Goal: Task Accomplishment & Management: Use online tool/utility

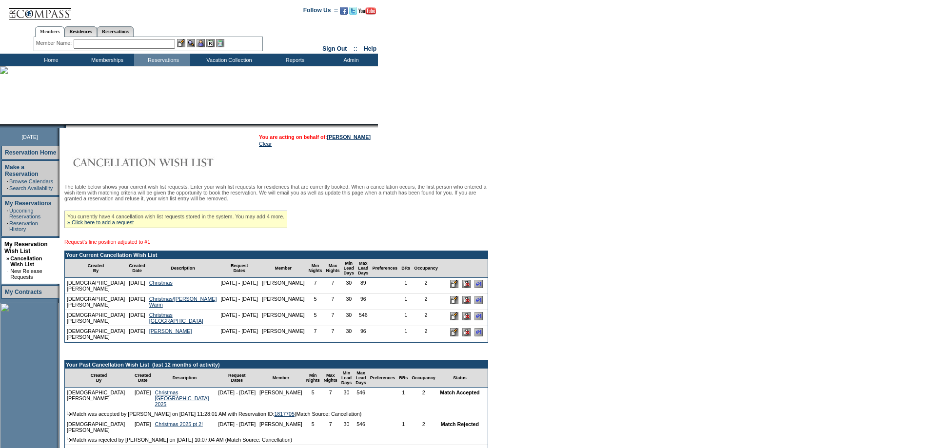
drag, startPoint x: 435, startPoint y: 316, endPoint x: 518, endPoint y: 38, distance: 290.0
click at [474, 304] on input "image" at bounding box center [478, 300] width 8 height 8
click at [105, 44] on input "text" at bounding box center [124, 44] width 101 height 10
click at [96, 41] on input "text" at bounding box center [124, 44] width 101 height 10
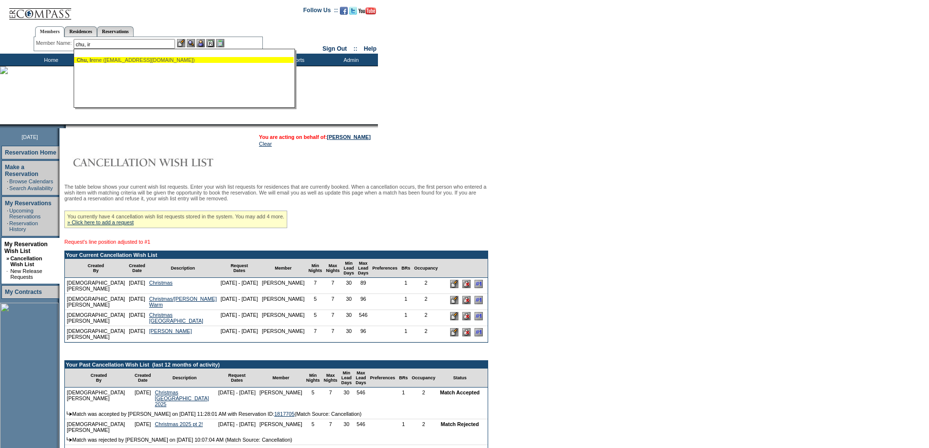
click at [99, 58] on div "Chu, Ir ene ([EMAIL_ADDRESS][DOMAIN_NAME])" at bounding box center [184, 60] width 215 height 6
type input "[PERSON_NAME] ([EMAIL_ADDRESS][DOMAIN_NAME])"
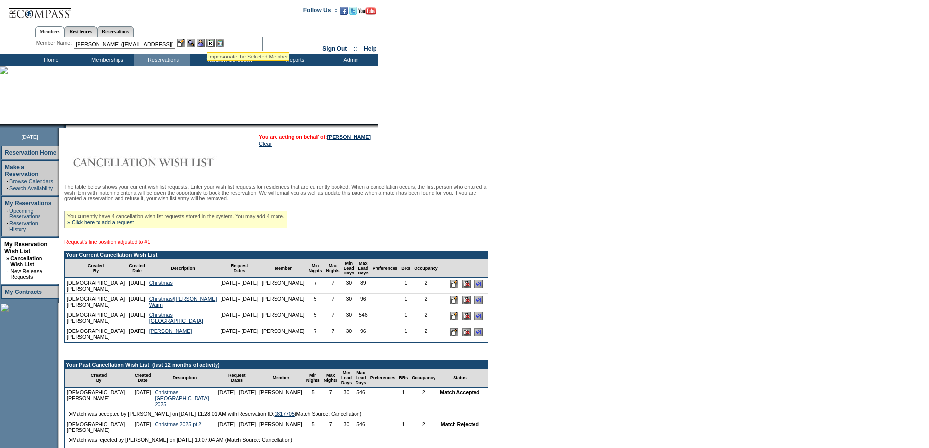
click at [205, 40] on img at bounding box center [200, 43] width 8 height 8
click at [195, 45] on img at bounding box center [191, 43] width 8 height 8
